Goal: Transaction & Acquisition: Book appointment/travel/reservation

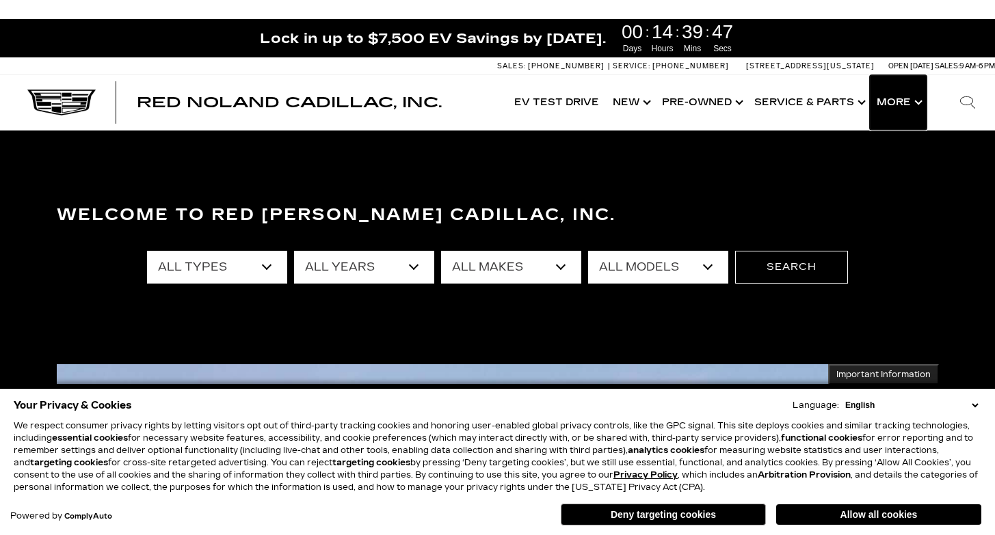
click at [886, 98] on button "Show More" at bounding box center [898, 102] width 57 height 55
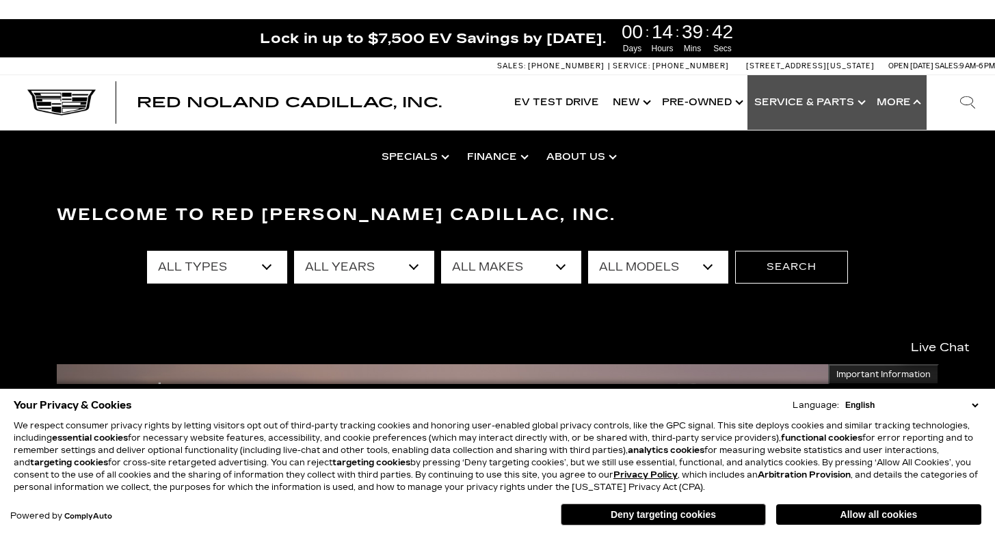
click at [813, 101] on link "Show Service & Parts" at bounding box center [808, 102] width 122 height 55
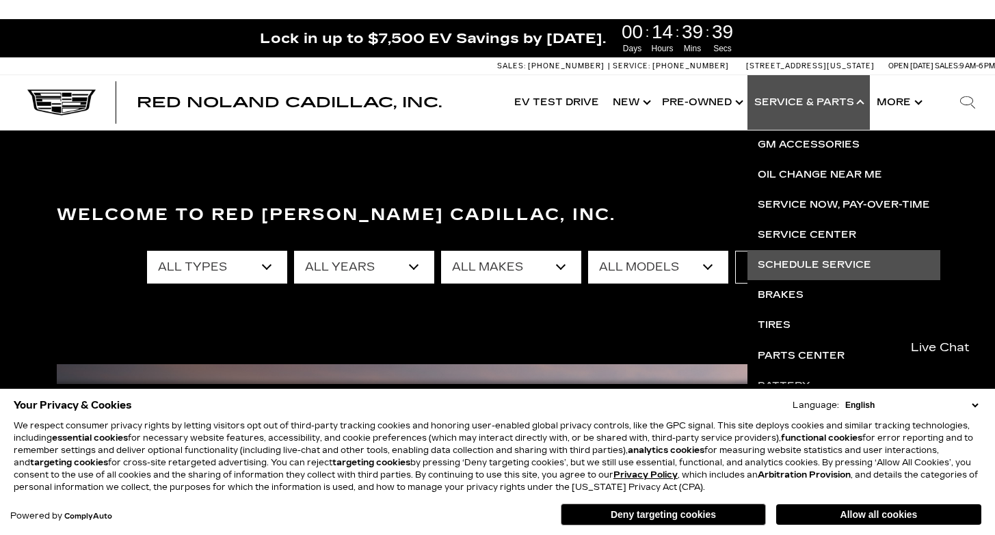
click at [808, 265] on link "Schedule Service" at bounding box center [843, 265] width 193 height 30
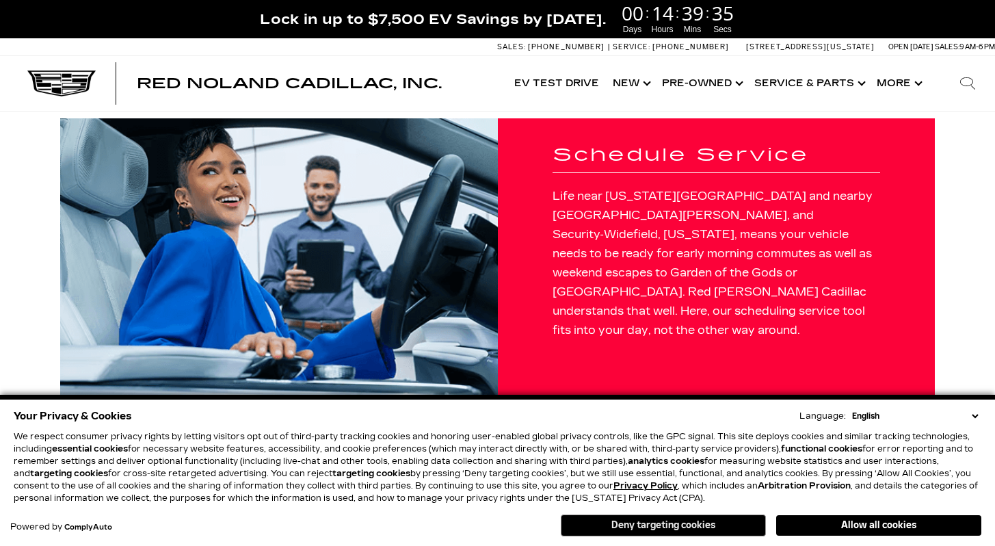
click at [622, 526] on button "Deny targeting cookies" at bounding box center [663, 525] width 205 height 22
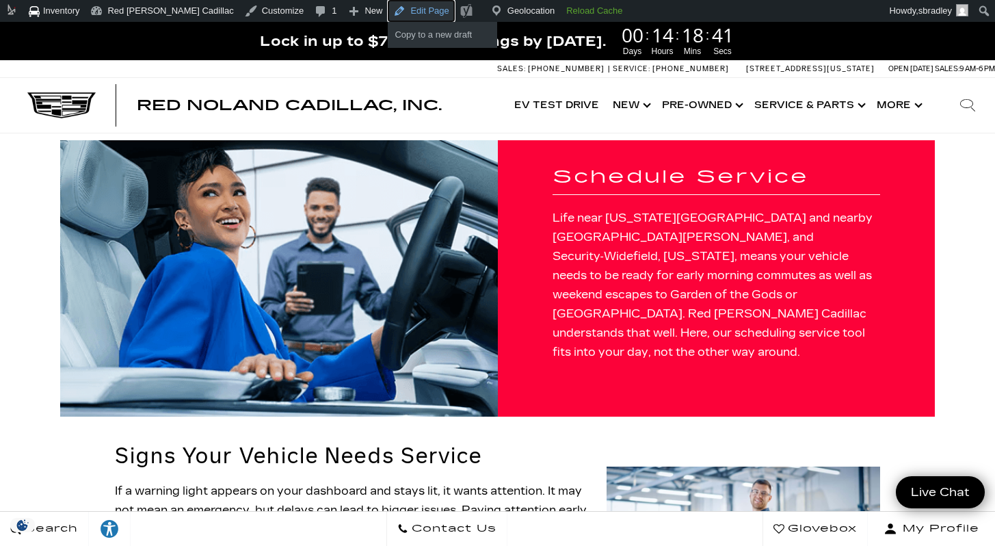
click at [401, 12] on link "Edit Page" at bounding box center [421, 11] width 66 height 22
